Goal: Task Accomplishment & Management: Manage account settings

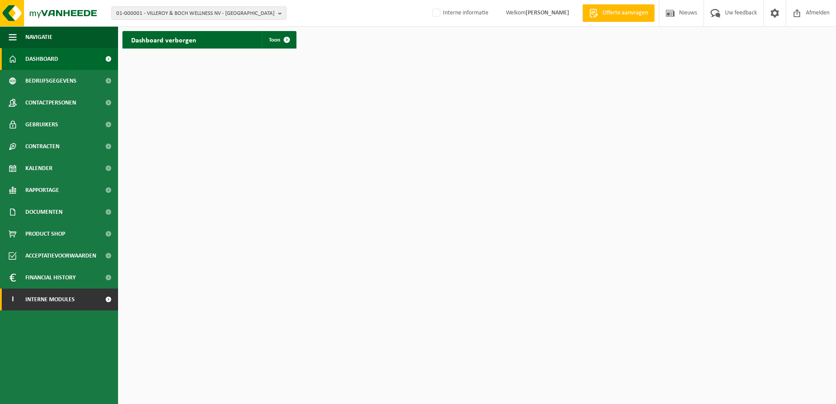
click at [64, 304] on span "Interne modules" at bounding box center [49, 300] width 49 height 22
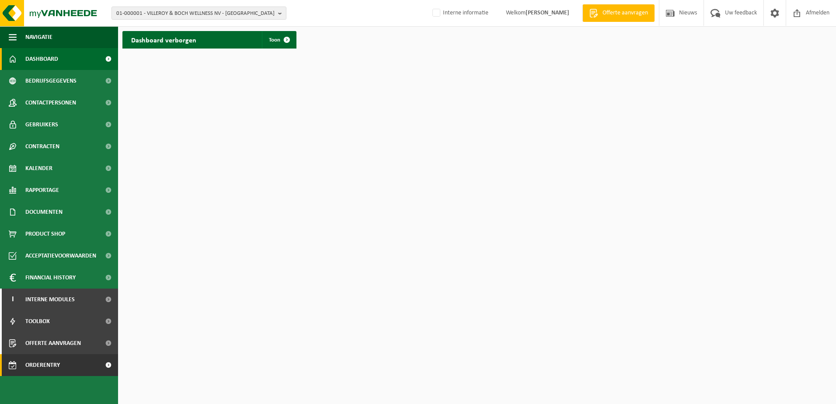
click at [70, 365] on span "Orderentry Goedkeuring" at bounding box center [61, 365] width 73 height 22
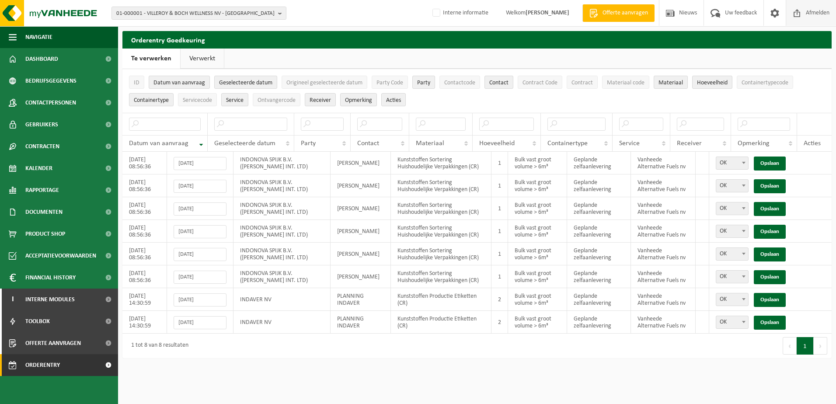
click at [816, 12] on span "Afmelden" at bounding box center [818, 13] width 28 height 26
